Goal: Book appointment/travel/reservation

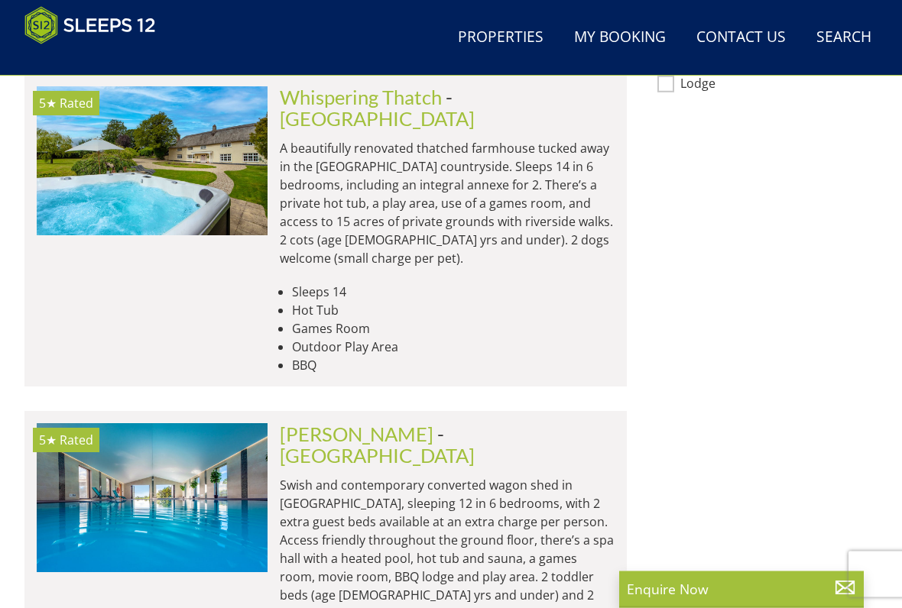
scroll to position [1448, 0]
click at [232, 423] on img at bounding box center [152, 497] width 231 height 149
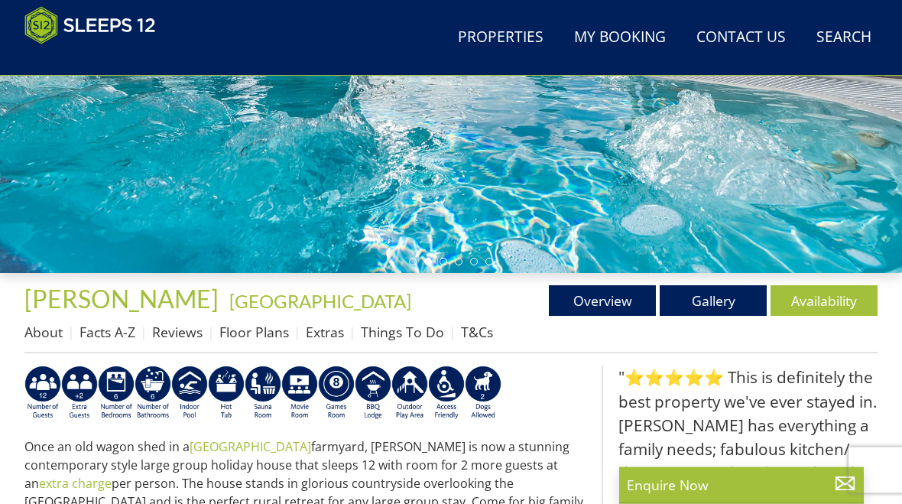
scroll to position [342, 0]
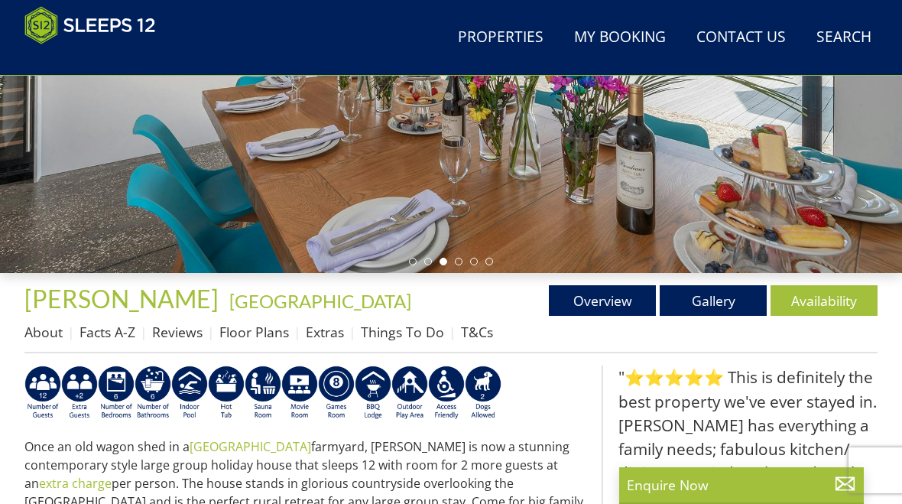
click at [715, 297] on link "Gallery" at bounding box center [712, 300] width 107 height 31
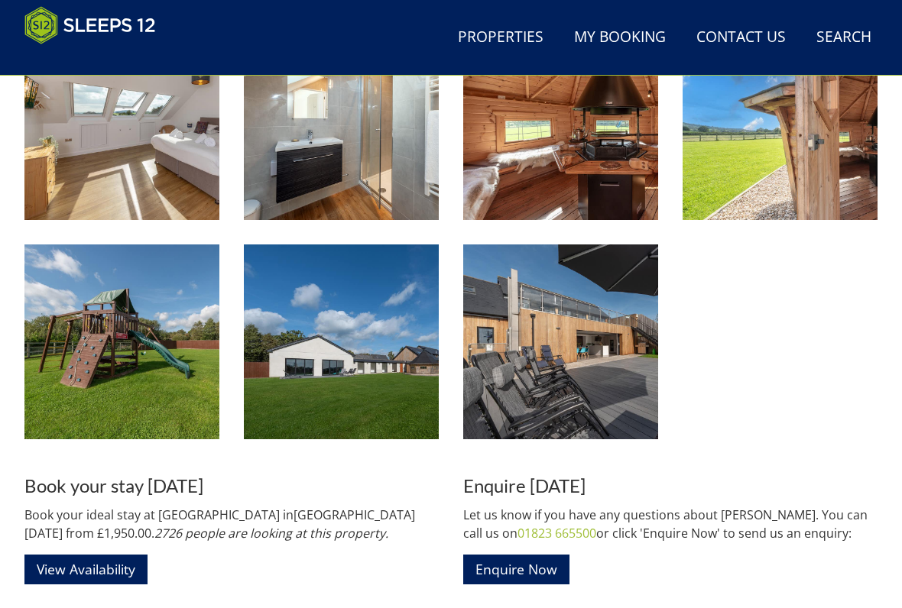
scroll to position [1998, 0]
click at [100, 503] on link "View Availability" at bounding box center [85, 570] width 123 height 30
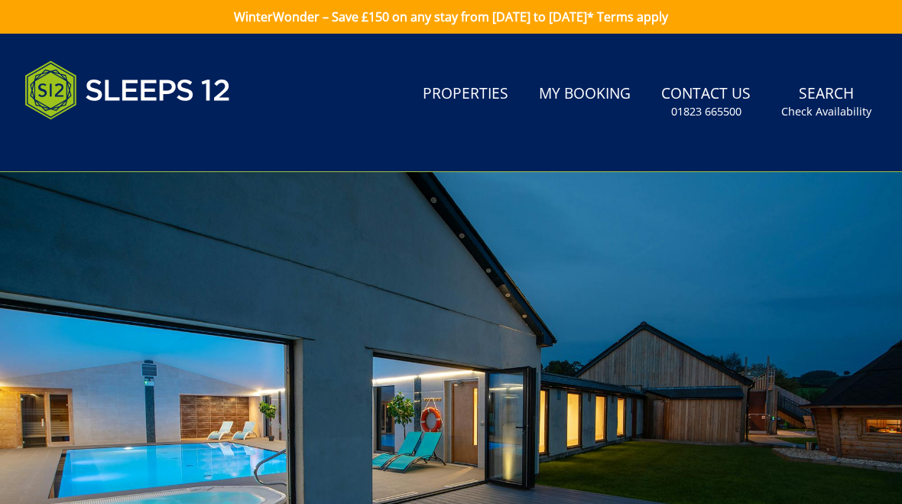
click at [481, 97] on link "Properties" at bounding box center [465, 94] width 98 height 34
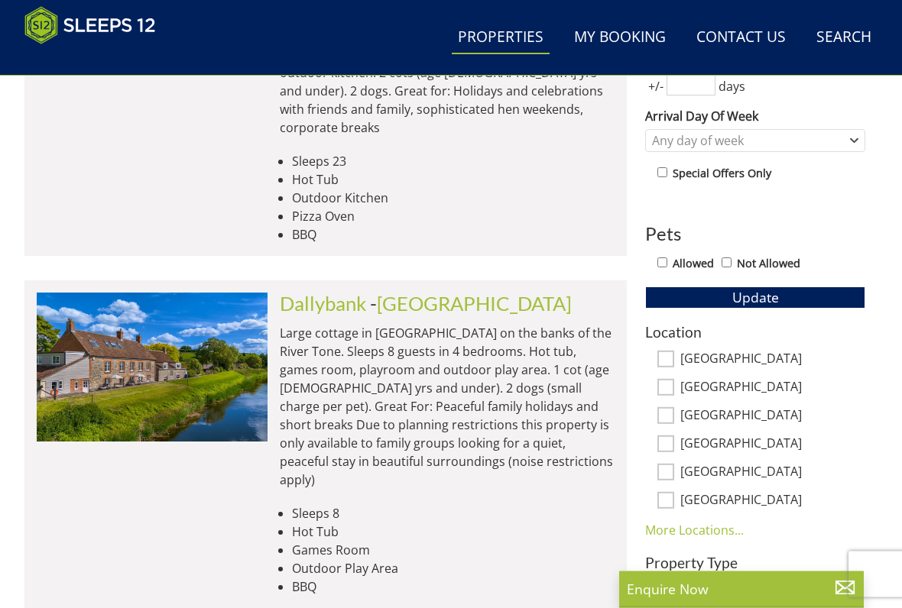
scroll to position [725, 0]
click at [234, 361] on img at bounding box center [152, 367] width 231 height 149
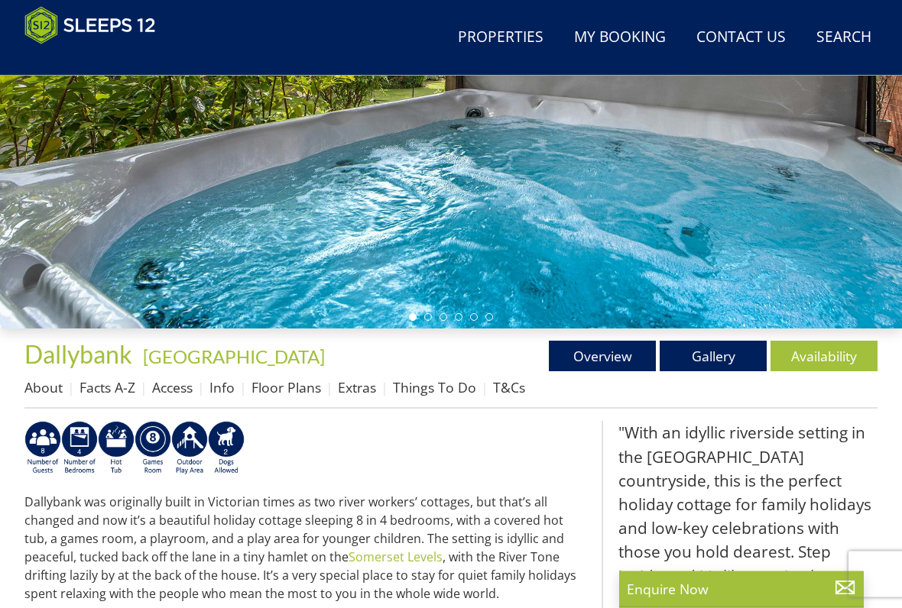
scroll to position [288, 0]
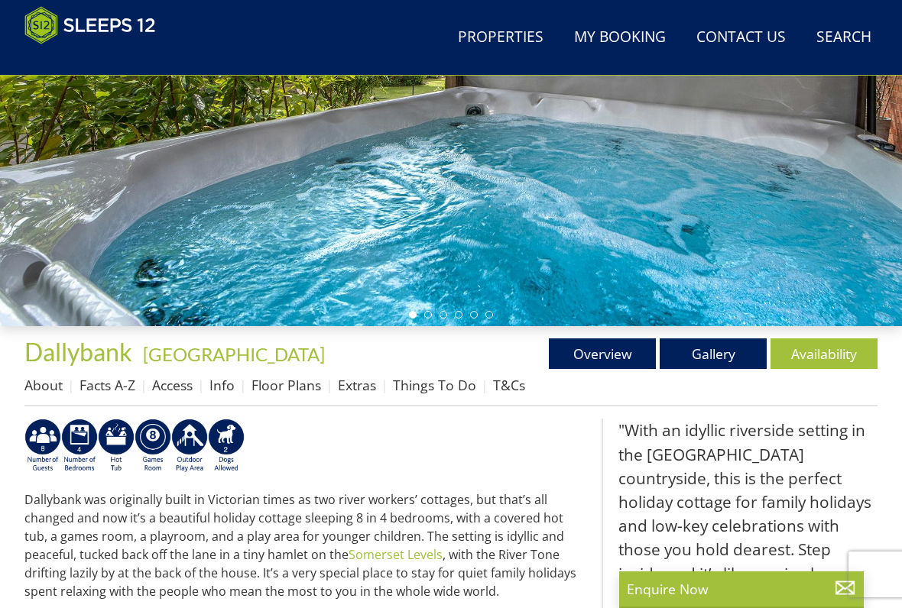
click at [817, 356] on link "Availability" at bounding box center [823, 354] width 107 height 31
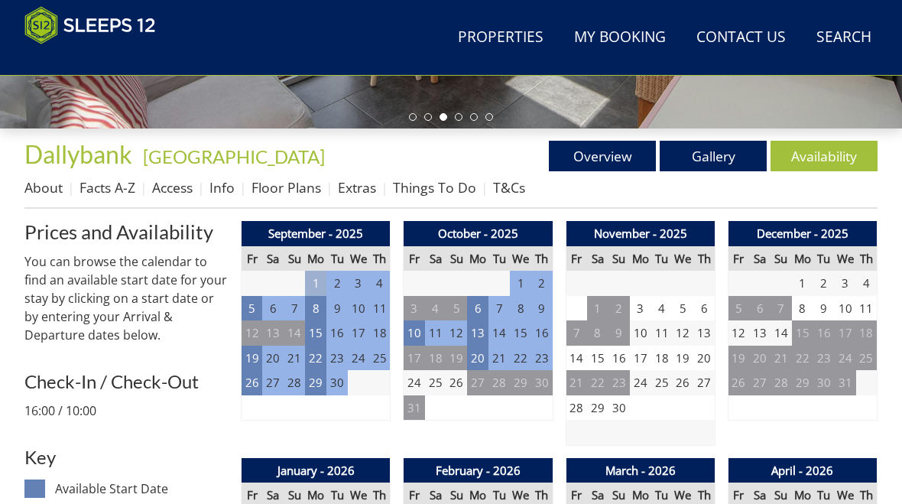
scroll to position [488, 0]
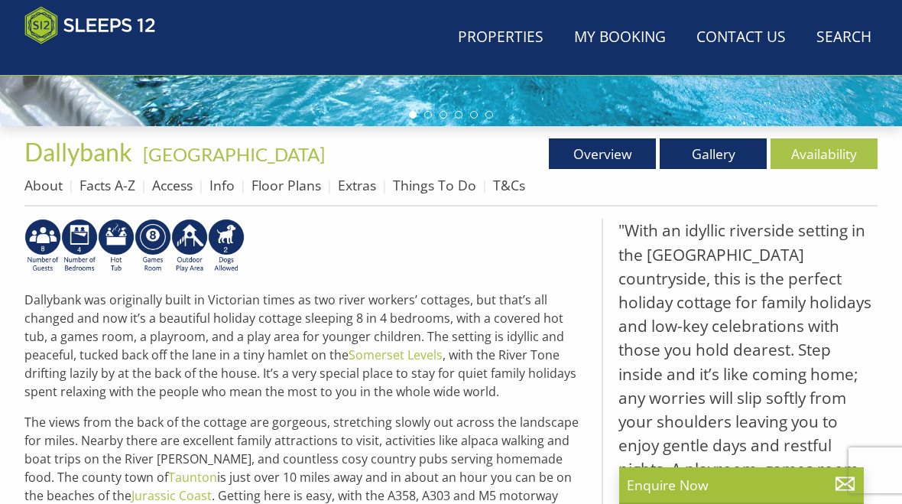
scroll to position [288, 0]
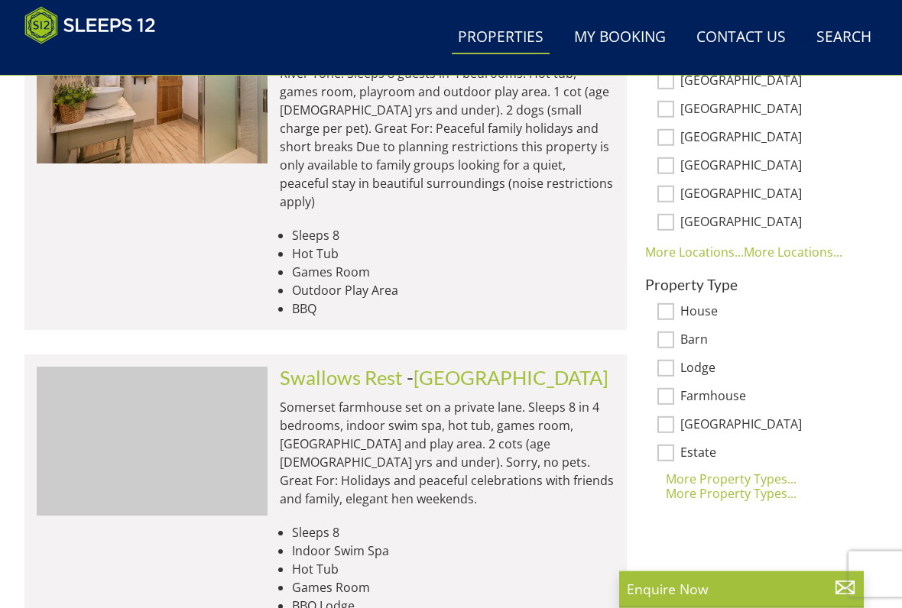
scroll to position [1004, 0]
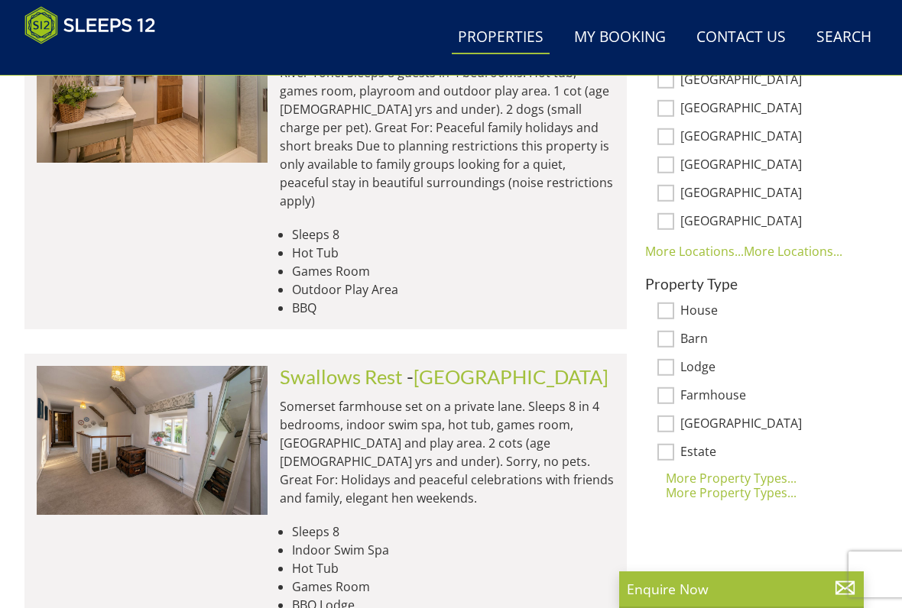
click at [216, 432] on img at bounding box center [152, 440] width 231 height 149
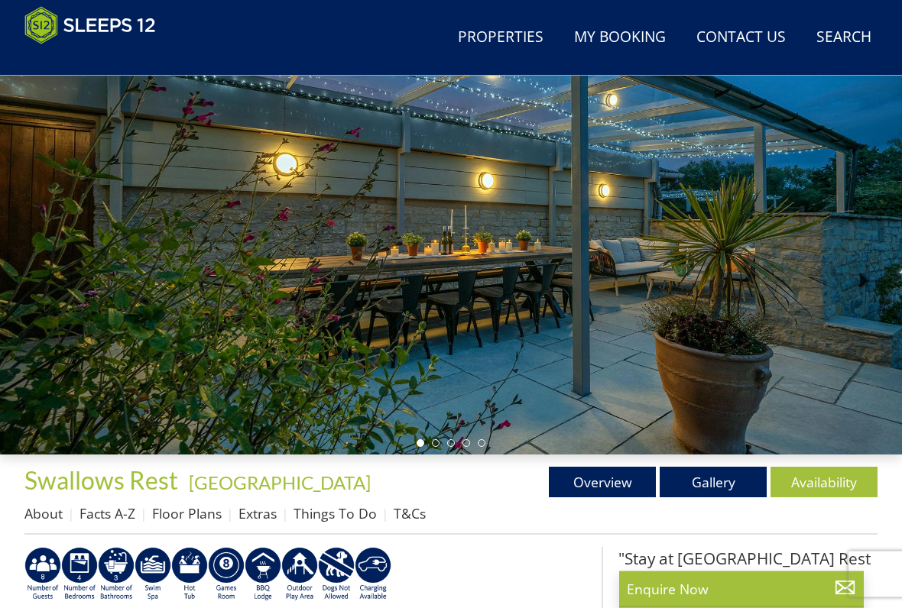
scroll to position [160, 0]
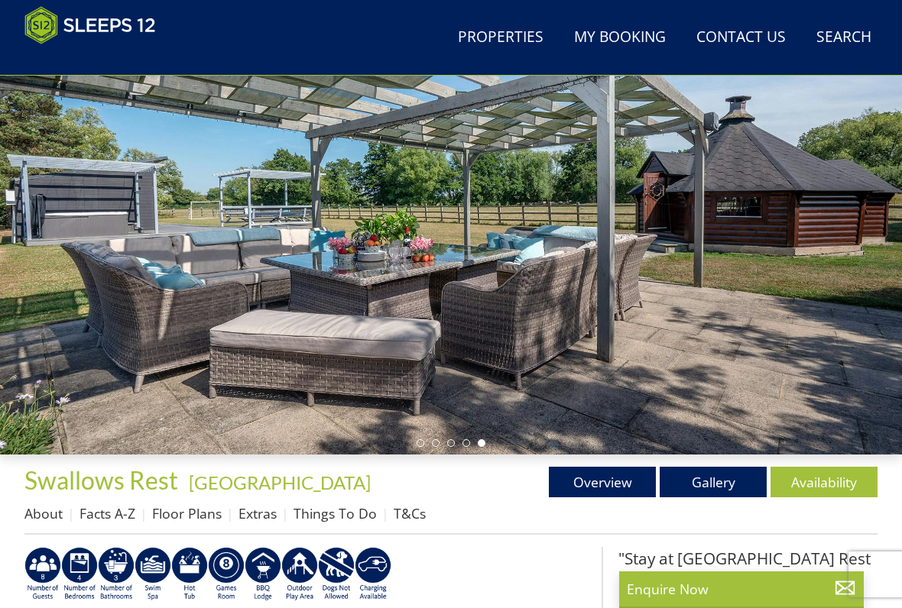
click at [833, 481] on link "Availability" at bounding box center [823, 482] width 107 height 31
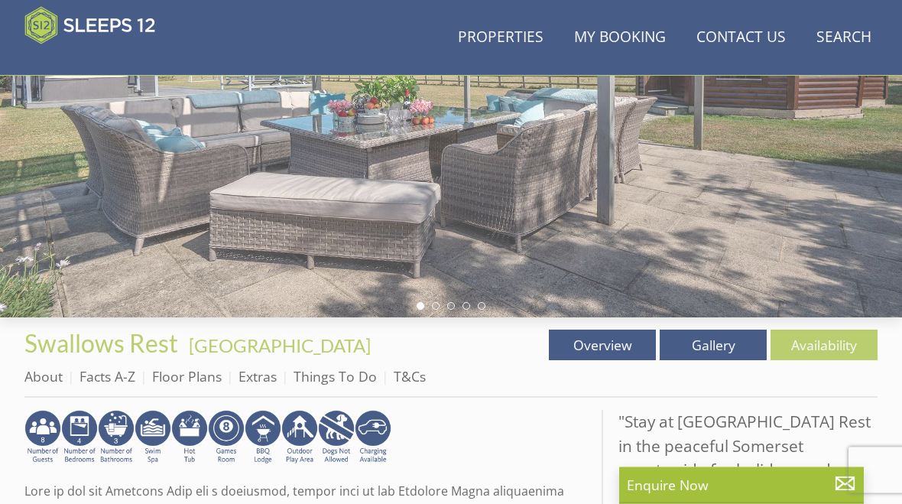
scroll to position [293, 0]
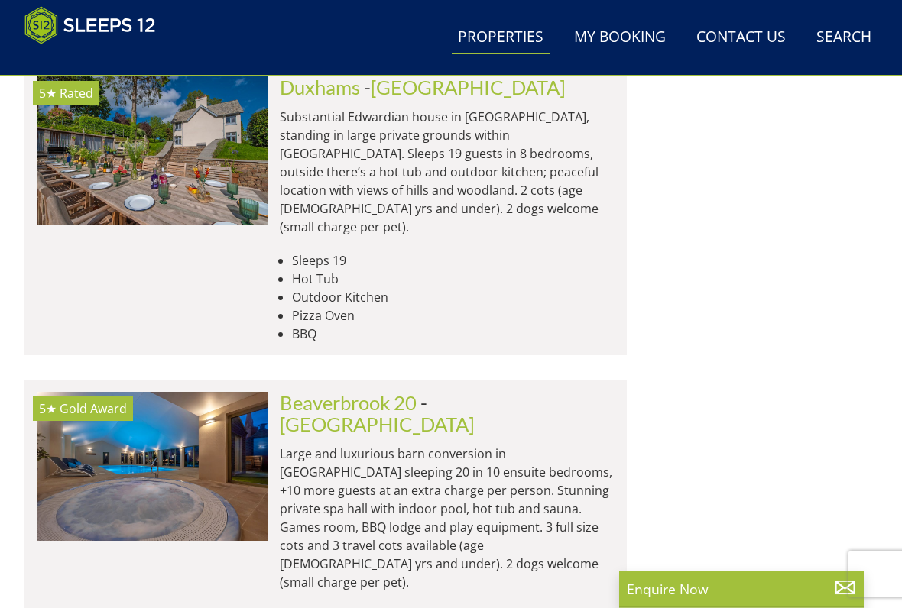
scroll to position [1910, 0]
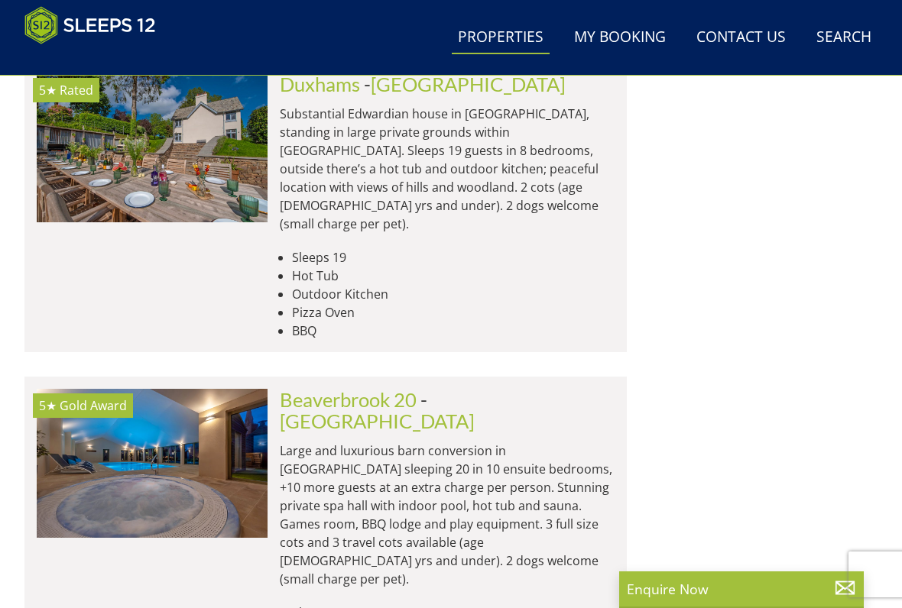
click at [216, 403] on img at bounding box center [152, 463] width 231 height 149
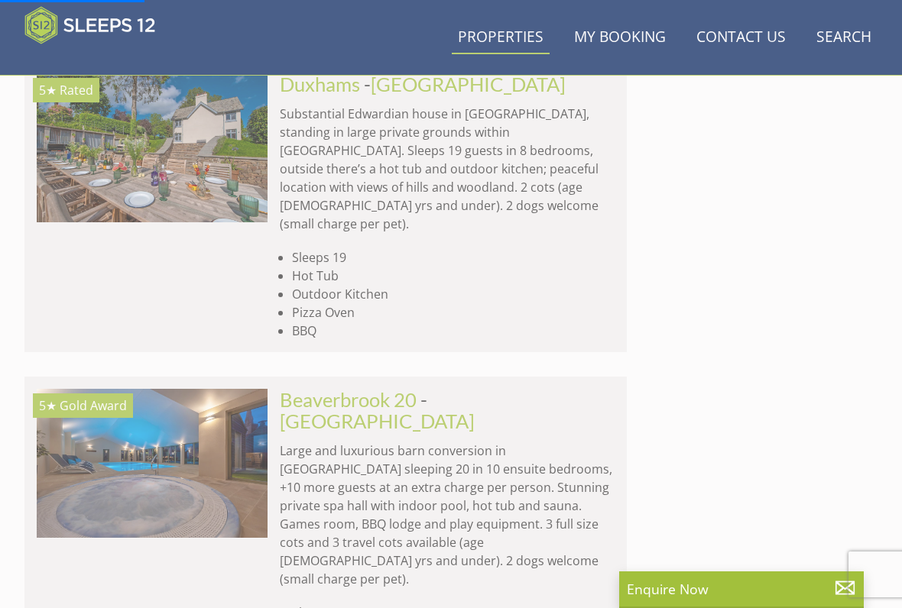
click at [228, 389] on img at bounding box center [152, 463] width 231 height 149
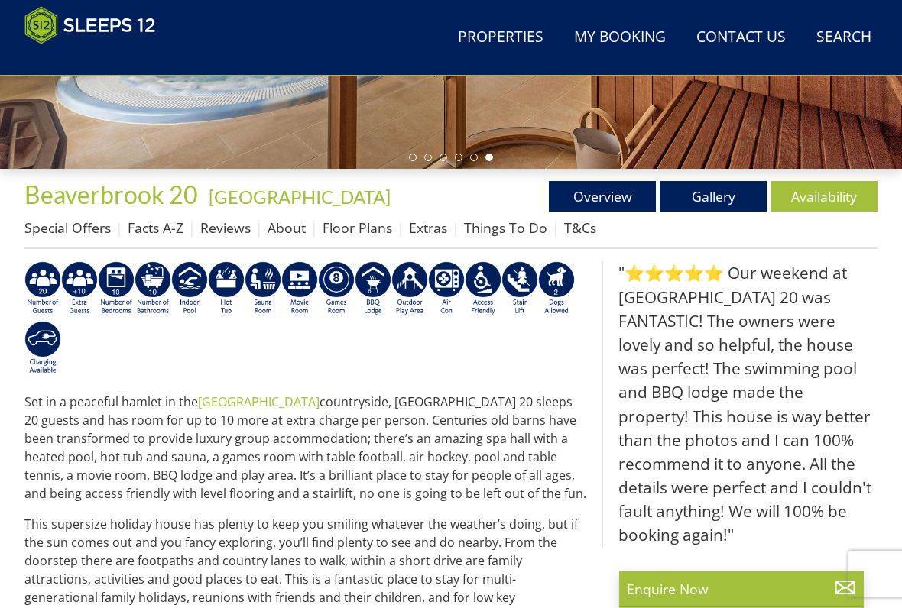
scroll to position [446, 0]
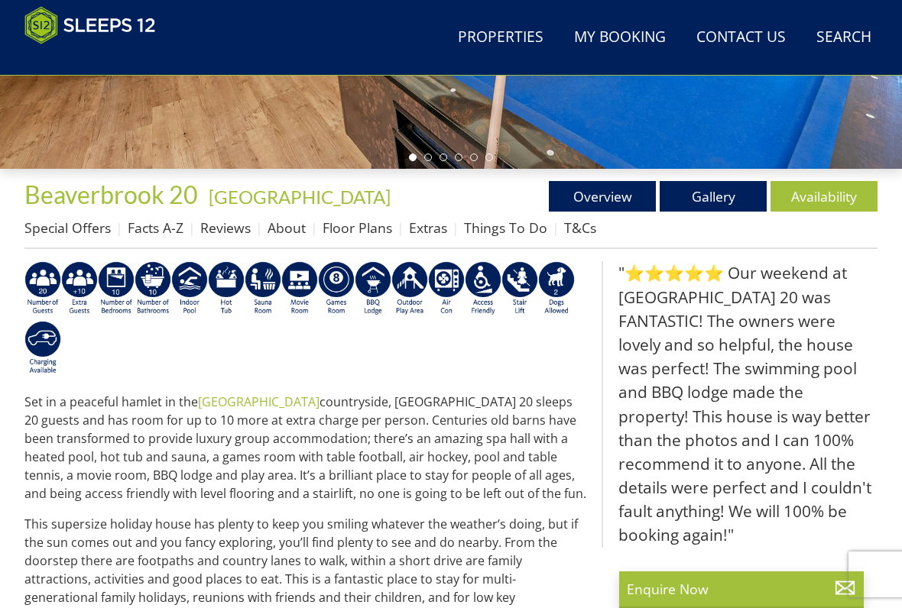
click at [830, 196] on link "Availability" at bounding box center [823, 196] width 107 height 31
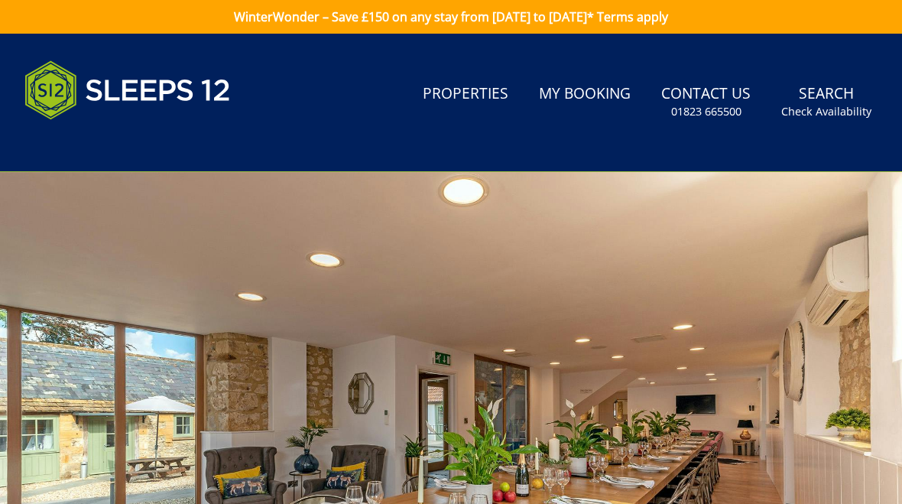
click at [833, 108] on small "Check Availability" at bounding box center [826, 111] width 90 height 15
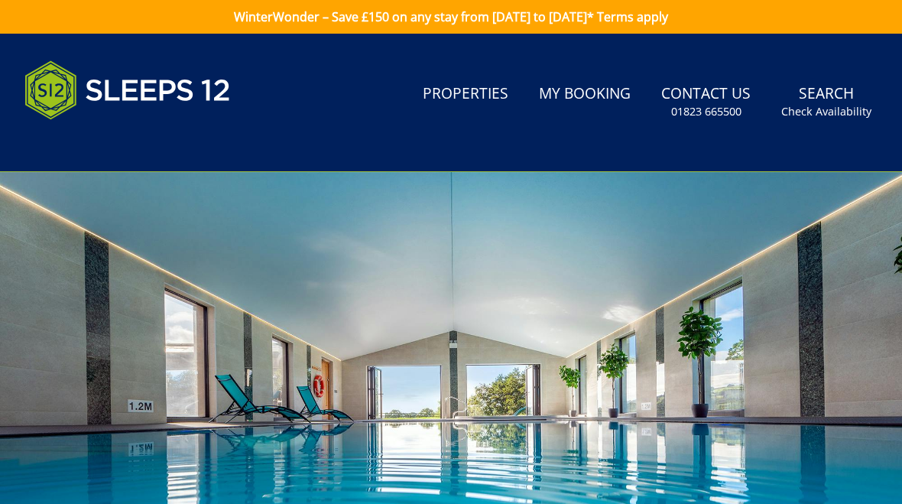
scroll to position [1998, 0]
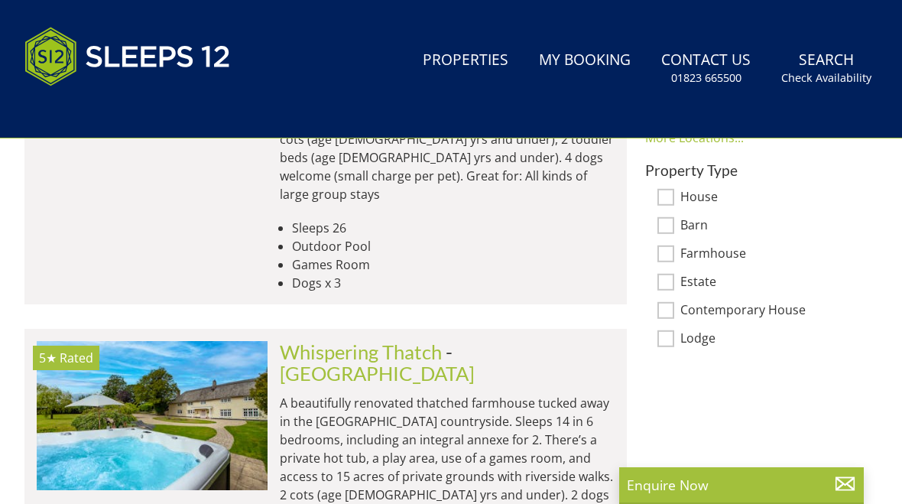
scroll to position [1317, 0]
